Goal: Register for event/course

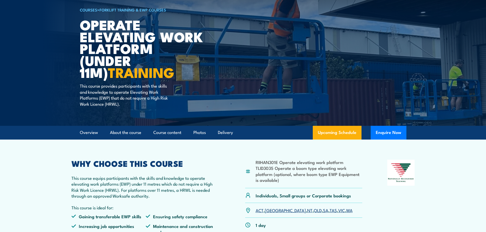
scroll to position [26, 0]
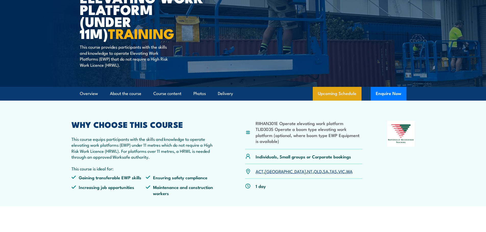
click at [337, 92] on link "Upcoming Schedule" at bounding box center [337, 94] width 49 height 14
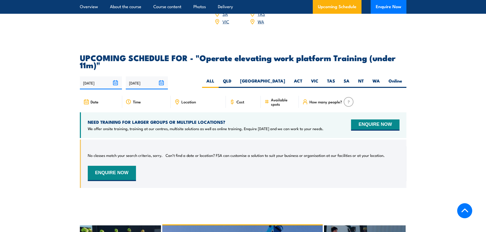
scroll to position [742, 0]
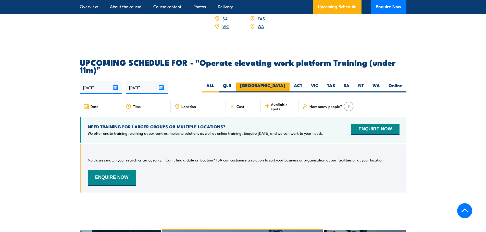
click at [287, 83] on label "[GEOGRAPHIC_DATA]" at bounding box center [263, 88] width 54 height 10
click at [287, 83] on input "[GEOGRAPHIC_DATA]" at bounding box center [286, 84] width 3 height 3
radio input "true"
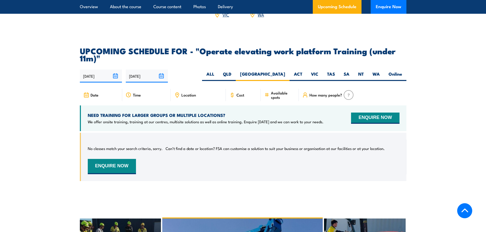
scroll to position [742, 0]
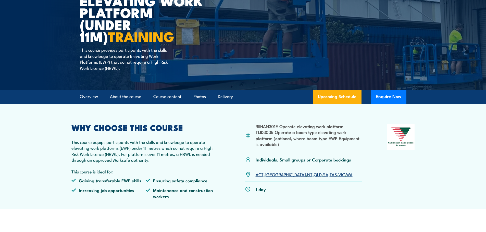
scroll to position [77, 0]
